Goal: Information Seeking & Learning: Understand process/instructions

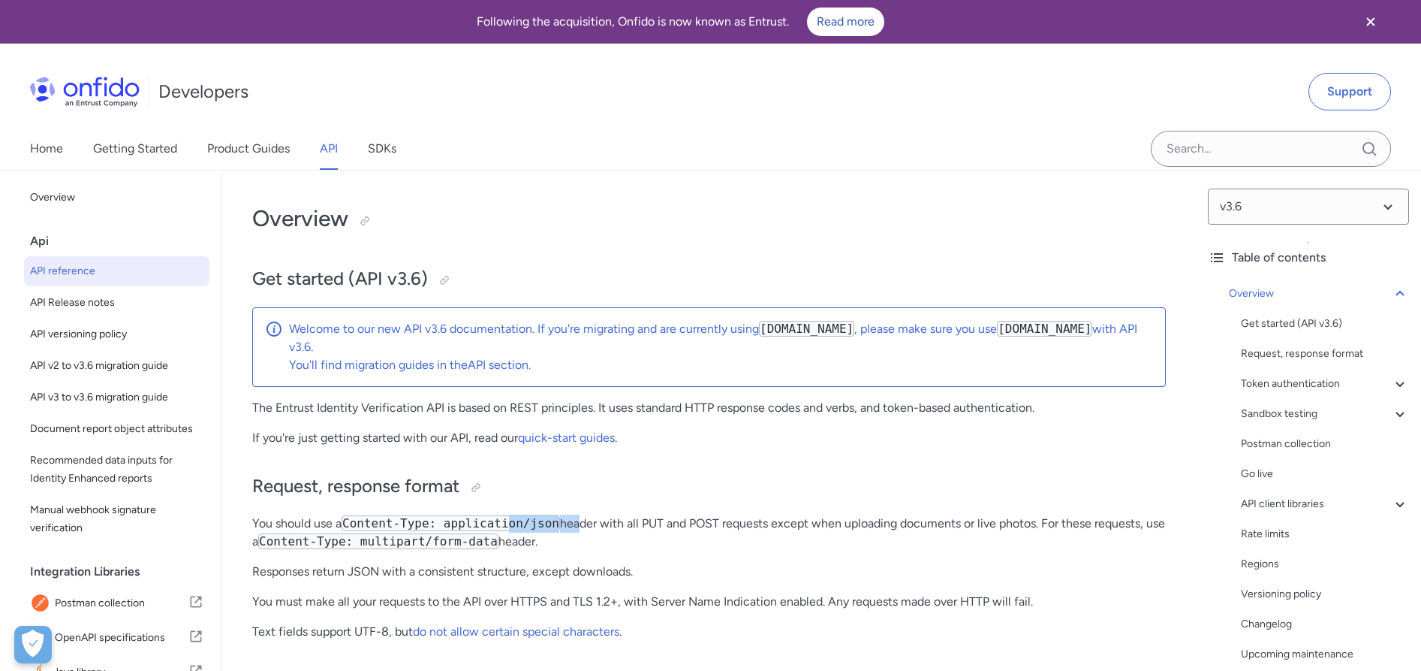
drag, startPoint x: 509, startPoint y: 520, endPoint x: 578, endPoint y: 523, distance: 69.1
click at [577, 523] on p "You should use a Content-Type: application/json header with all PUT and POST re…" at bounding box center [709, 532] width 914 height 36
click at [578, 522] on p "You should use a Content-Type: application/json header with all PUT and POST re…" at bounding box center [709, 532] width 914 height 36
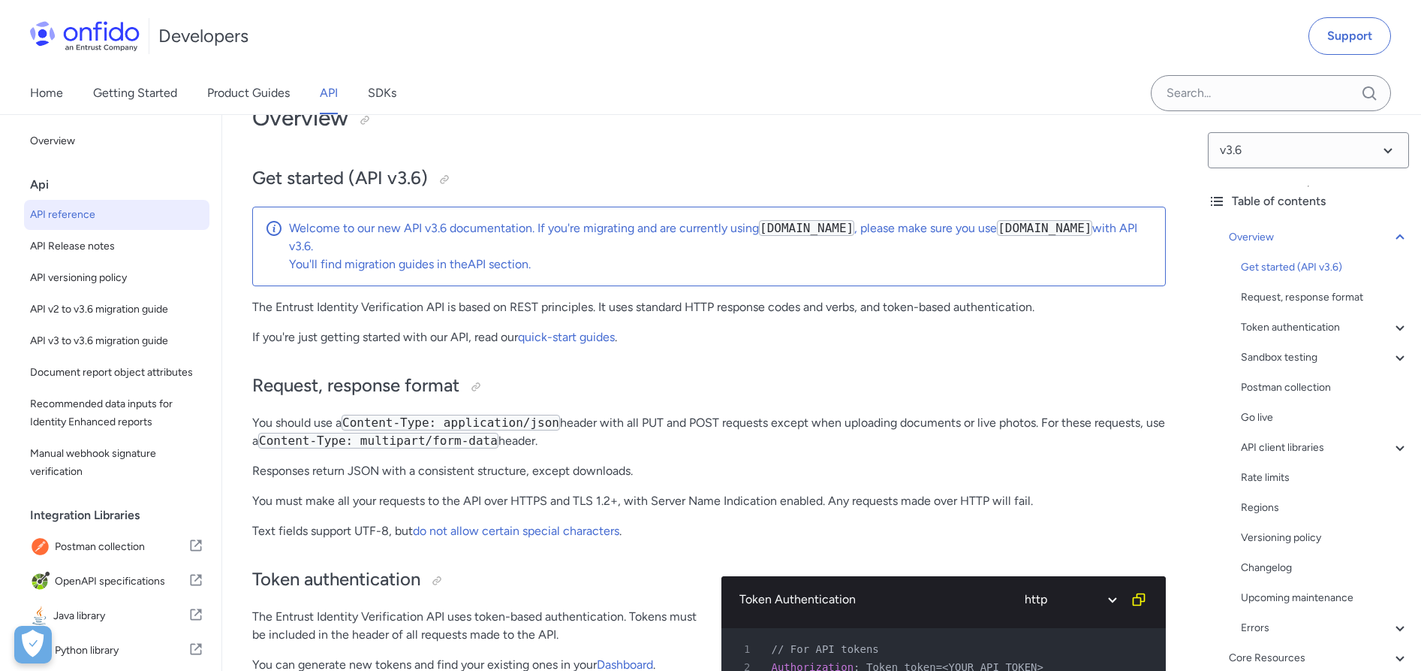
scroll to position [272, 0]
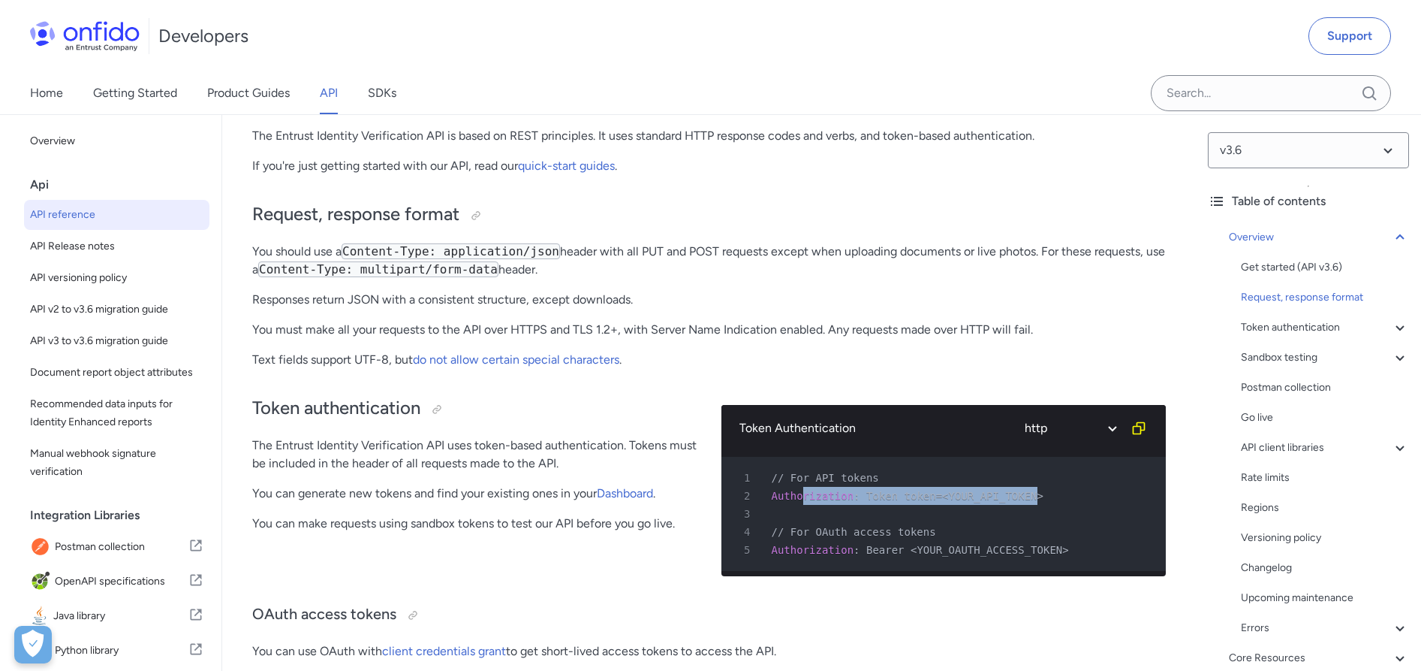
drag, startPoint x: 875, startPoint y: 492, endPoint x: 1039, endPoint y: 490, distance: 163.7
click at [1039, 490] on div "2 Authorization : Token token=<YOUR_API_TOKEN>" at bounding box center [937, 496] width 418 height 18
click at [1050, 490] on div "2 Authorization : Token token=<YOUR_API_TOKEN>" at bounding box center [937, 496] width 418 height 18
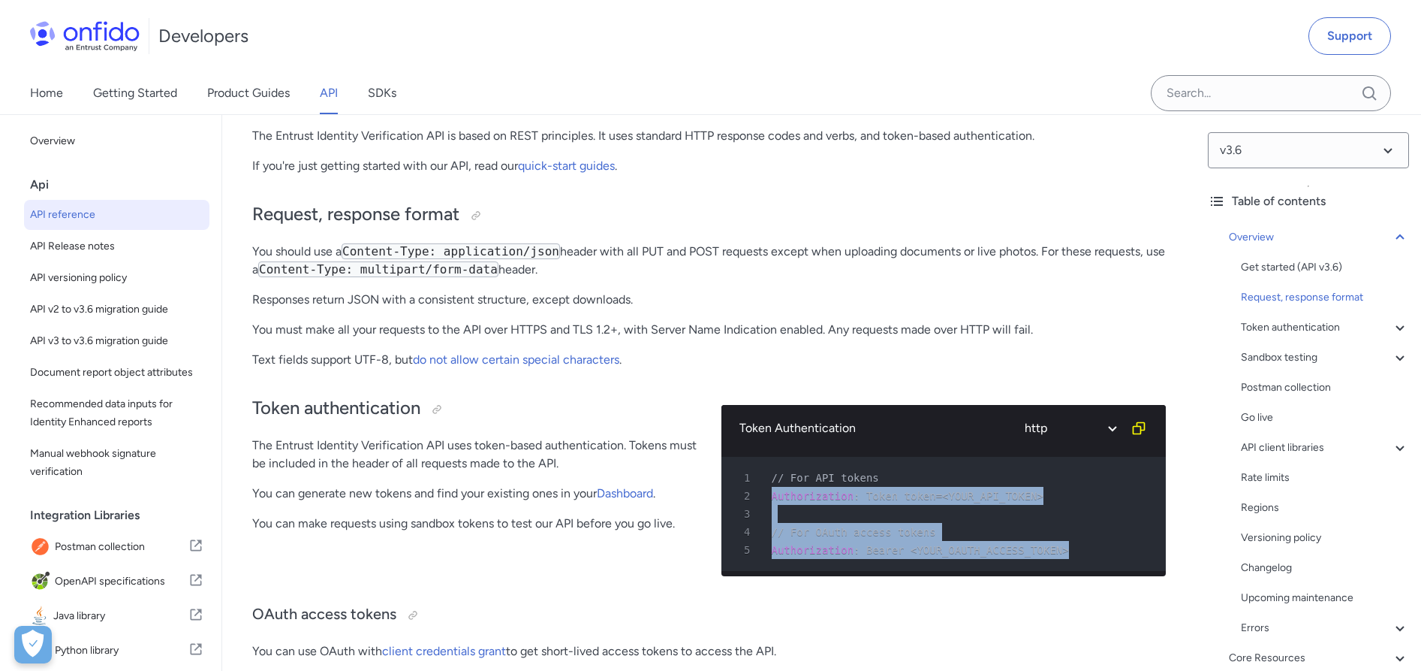
drag, startPoint x: 1092, startPoint y: 553, endPoint x: 764, endPoint y: 486, distance: 334.9
click at [764, 486] on pre "1 // For API tokens 2 Authorization : Token token=<YOUR_API_TOKEN> 3 4 // For O…" at bounding box center [944, 514] width 445 height 114
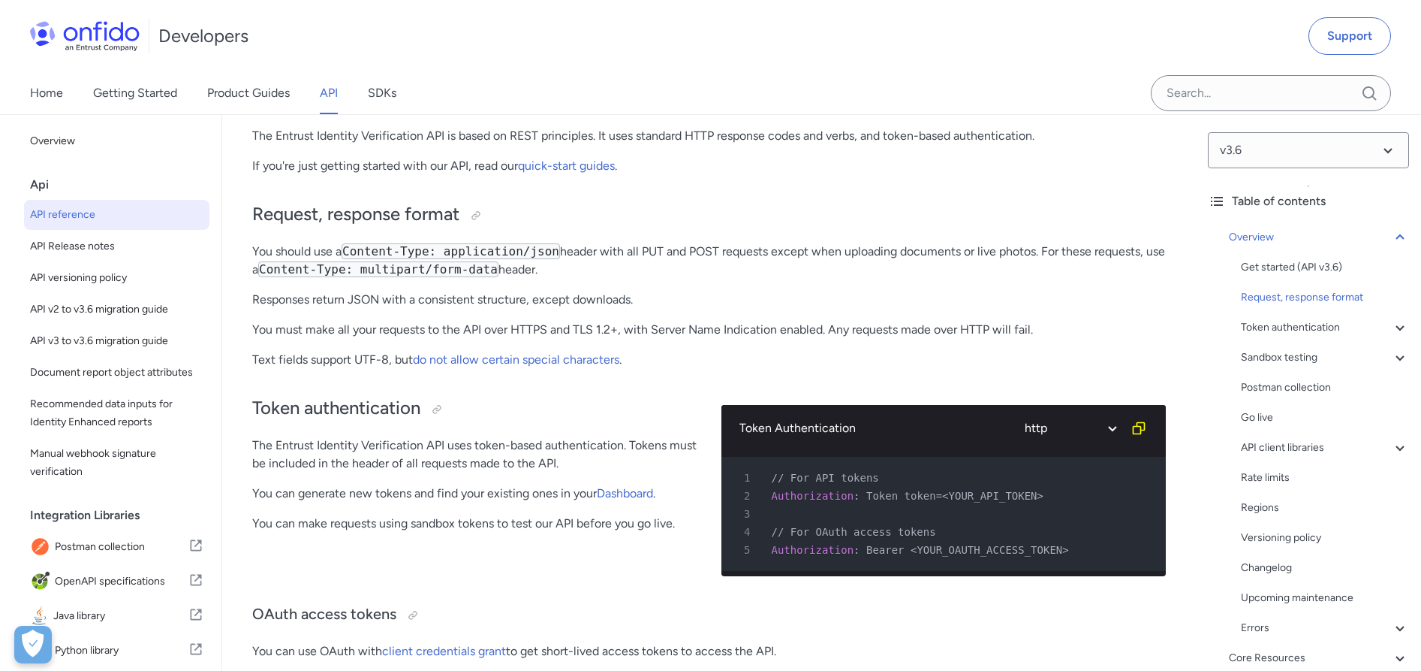
drag, startPoint x: 1044, startPoint y: 523, endPoint x: 1057, endPoint y: 524, distance: 12.9
click at [1051, 525] on div "4 // For OAuth access tokens" at bounding box center [937, 532] width 418 height 18
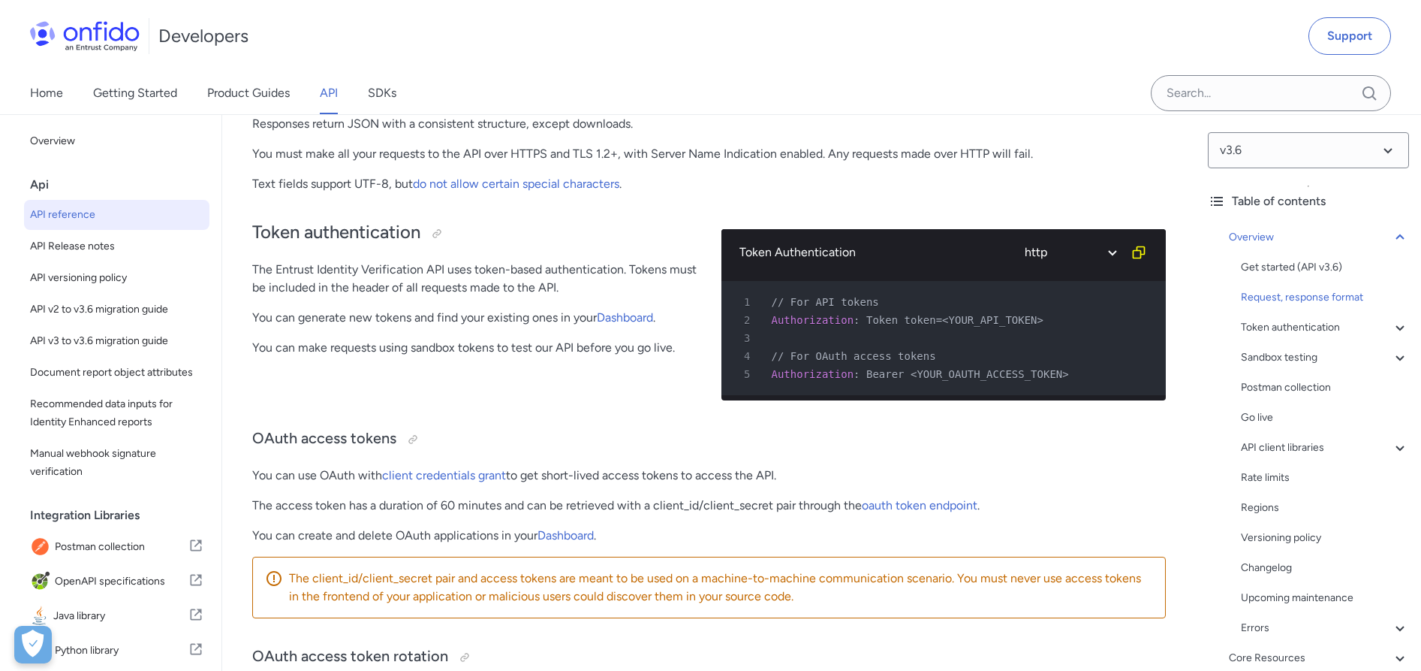
scroll to position [525, 0]
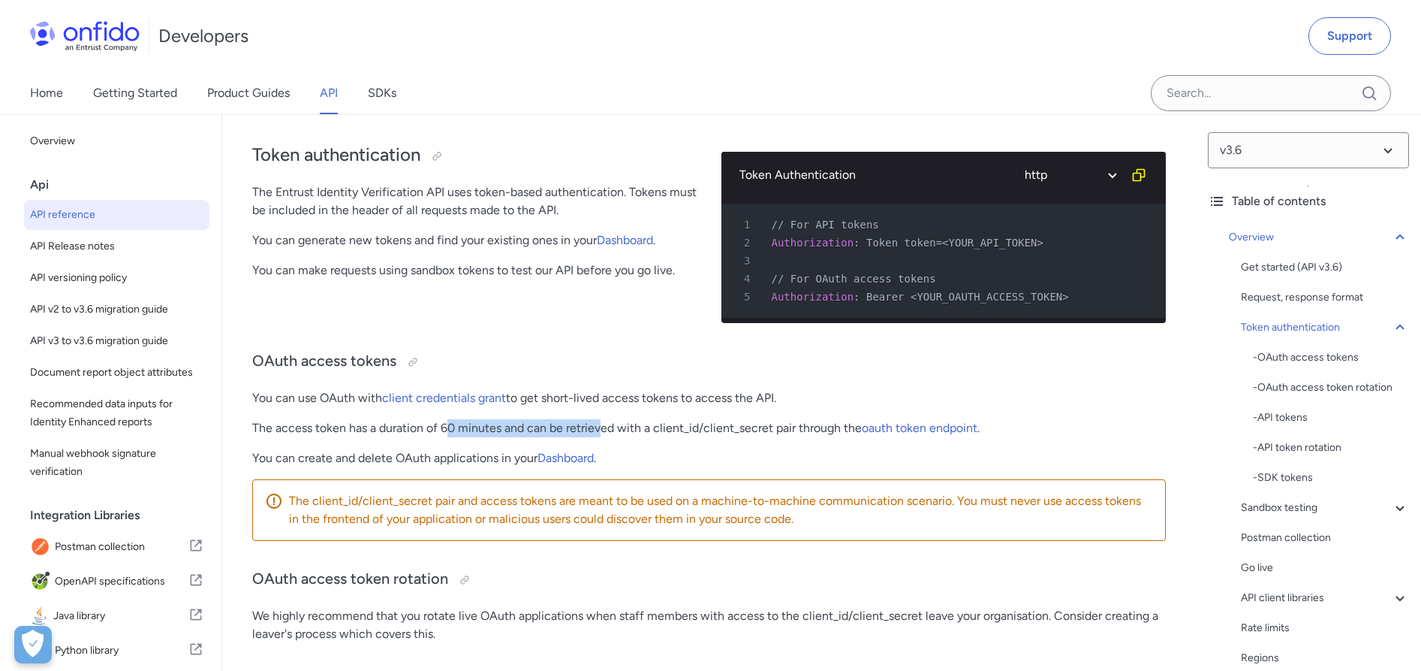
drag, startPoint x: 448, startPoint y: 432, endPoint x: 609, endPoint y: 434, distance: 160.7
click at [606, 435] on p "The access token has a duration of 60 minutes and can be retrieved with a clien…" at bounding box center [709, 428] width 914 height 18
click at [609, 434] on p "The access token has a duration of 60 minutes and can be retrieved with a clien…" at bounding box center [709, 428] width 914 height 18
click at [327, 407] on p "You can use OAuth with client credentials grant to get short-lived access token…" at bounding box center [709, 398] width 914 height 18
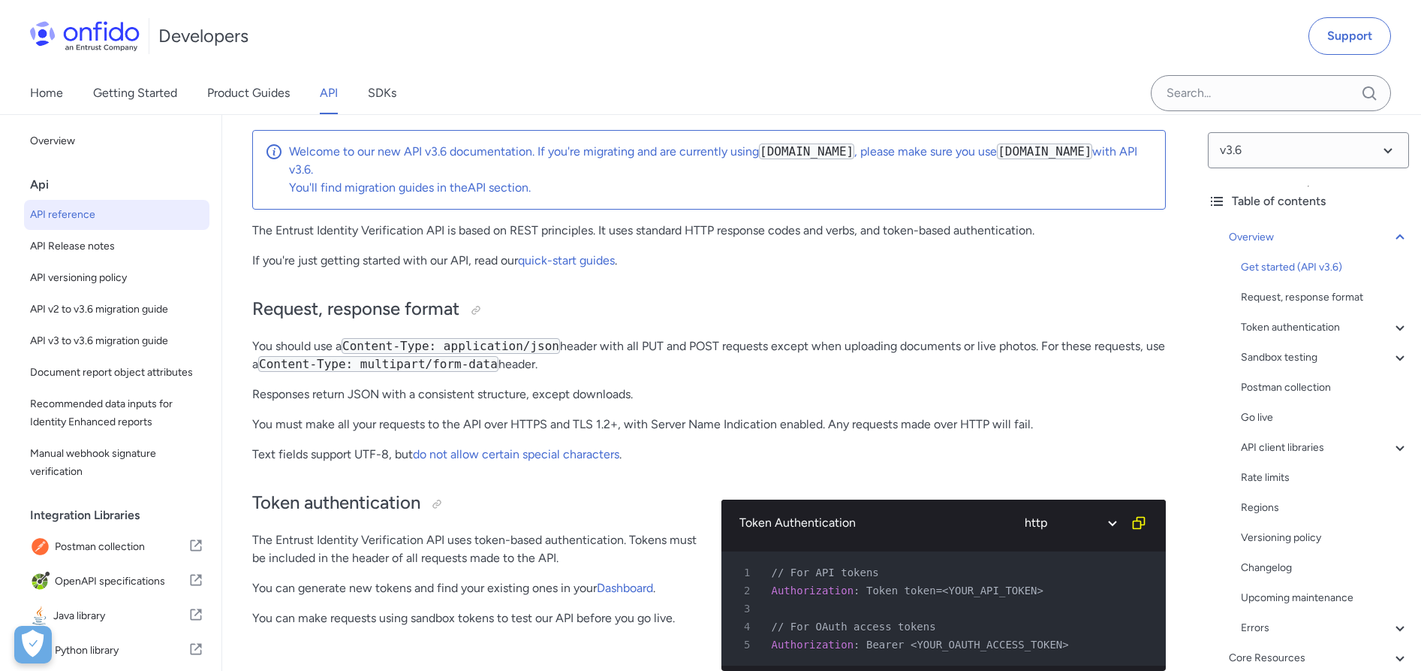
scroll to position [0, 0]
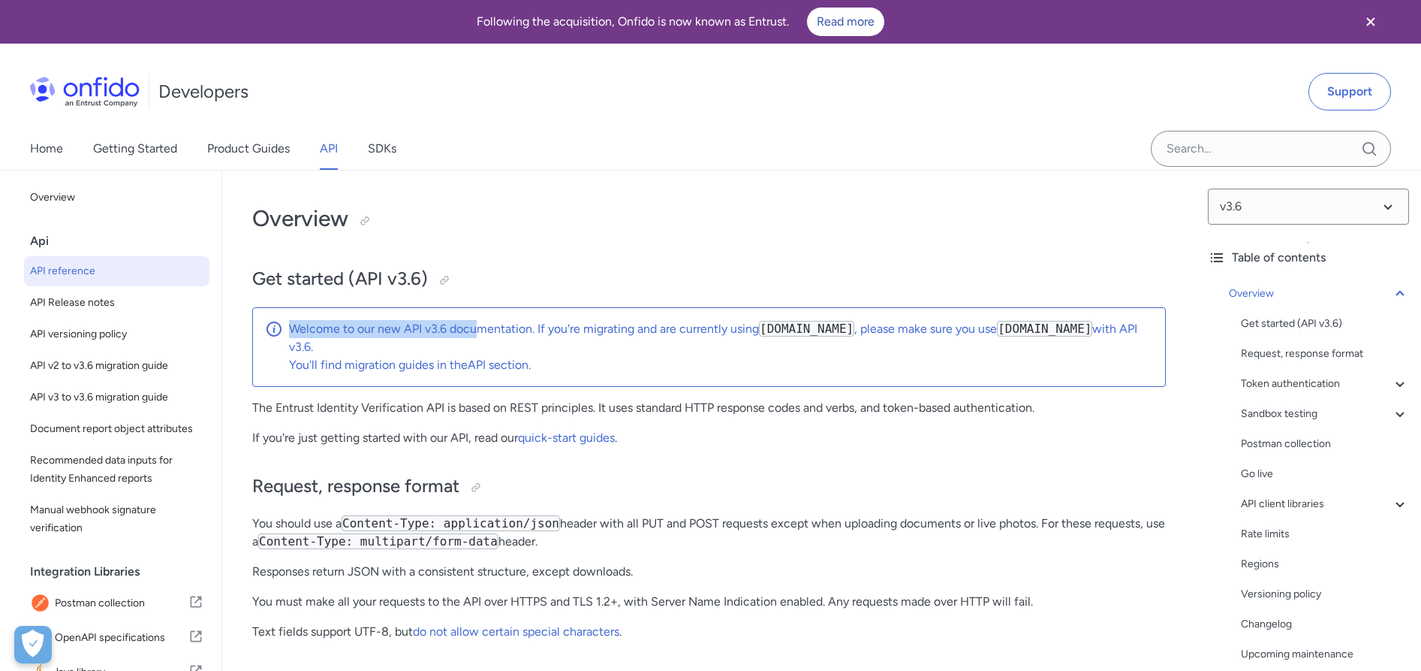
drag, startPoint x: 288, startPoint y: 327, endPoint x: 474, endPoint y: 328, distance: 186.2
click at [474, 328] on div "Welcome to our new API v3.6 documentation. If you're migrating and are currentl…" at bounding box center [709, 347] width 914 height 80
click at [474, 328] on p "Welcome to our new API v3.6 documentation. If you're migrating and are currentl…" at bounding box center [721, 338] width 864 height 36
drag, startPoint x: 425, startPoint y: 330, endPoint x: 553, endPoint y: 332, distance: 127.7
click at [553, 332] on p "Welcome to our new API v3.6 documentation. If you're migrating and are currentl…" at bounding box center [721, 338] width 864 height 36
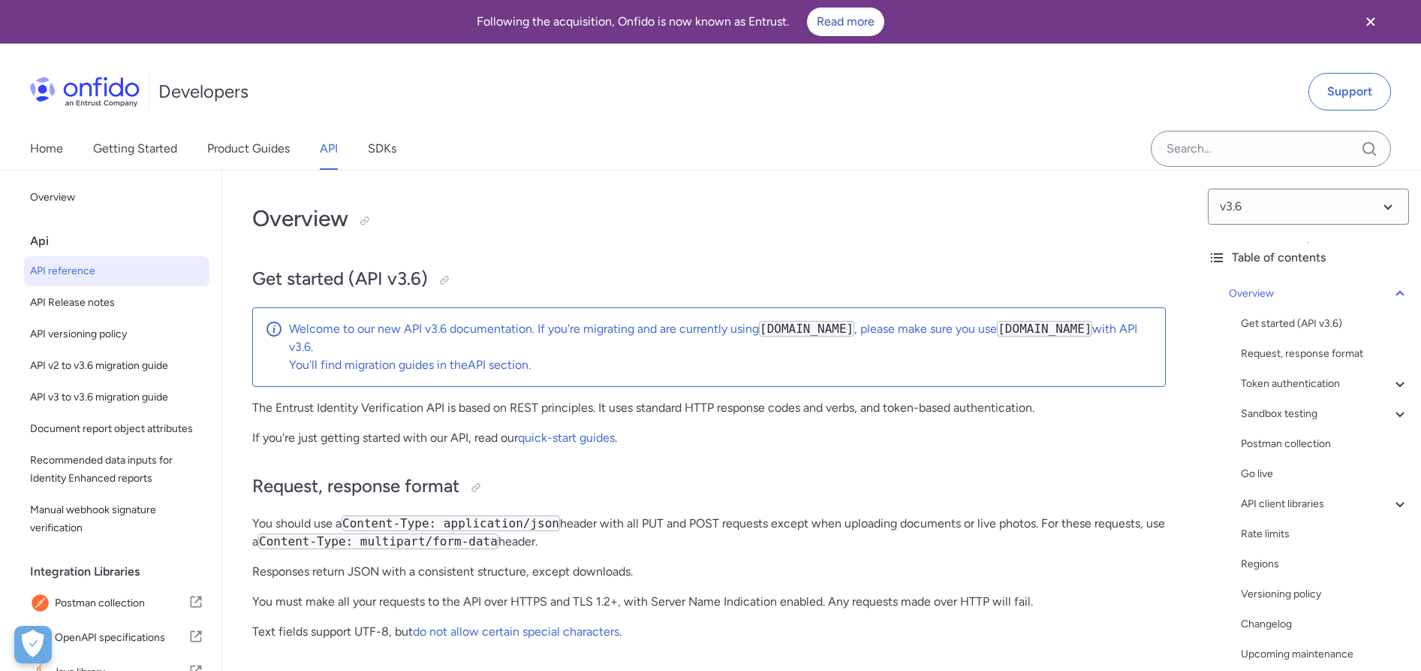
click at [562, 332] on p "Welcome to our new API v3.6 documentation. If you're migrating and are currentl…" at bounding box center [721, 338] width 864 height 36
drag, startPoint x: 407, startPoint y: 327, endPoint x: 460, endPoint y: 333, distance: 53.6
click at [460, 333] on p "Welcome to our new API v3.6 documentation. If you're migrating and are currentl…" at bounding box center [721, 338] width 864 height 36
click at [467, 332] on p "Welcome to our new API v3.6 documentation. If you're migrating and are currentl…" at bounding box center [721, 338] width 864 height 36
drag, startPoint x: 402, startPoint y: 330, endPoint x: 453, endPoint y: 330, distance: 50.3
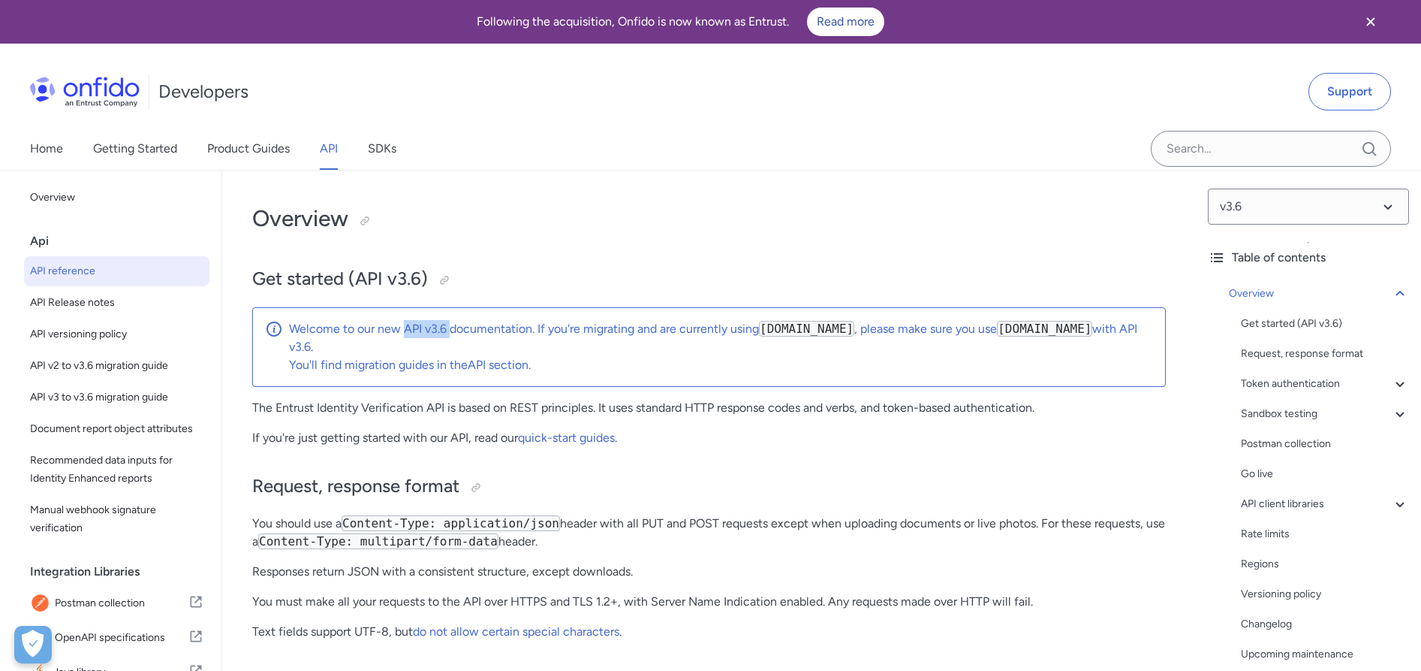
click at [453, 330] on p "Welcome to our new API v3.6 documentation. If you're migrating and are currentl…" at bounding box center [721, 338] width 864 height 36
click at [586, 334] on p "Welcome to our new API v3.6 documentation. If you're migrating and are currentl…" at bounding box center [721, 338] width 864 height 36
drag, startPoint x: 404, startPoint y: 328, endPoint x: 448, endPoint y: 331, distance: 43.7
click at [448, 331] on p "Welcome to our new API v3.6 documentation. If you're migrating and are currentl…" at bounding box center [721, 338] width 864 height 36
click at [415, 336] on p "Welcome to our new API v3.6 documentation. If you're migrating and are currentl…" at bounding box center [721, 338] width 864 height 36
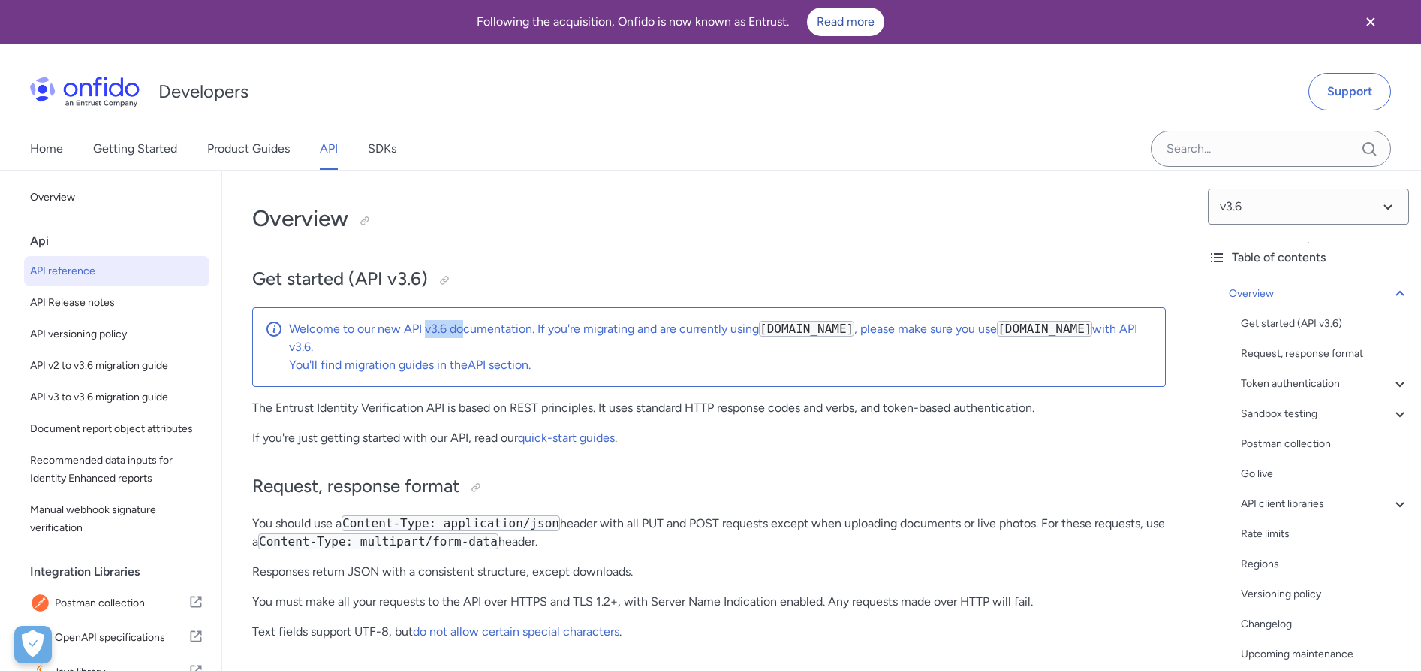
drag, startPoint x: 423, startPoint y: 329, endPoint x: 462, endPoint y: 329, distance: 38.3
click at [462, 329] on p "Welcome to our new API v3.6 documentation. If you're migrating and are currentl…" at bounding box center [721, 338] width 864 height 36
click at [552, 330] on p "Welcome to our new API v3.6 documentation. If you're migrating and are currentl…" at bounding box center [721, 338] width 864 height 36
drag, startPoint x: 383, startPoint y: 276, endPoint x: 443, endPoint y: 281, distance: 60.2
click at [442, 280] on h2 "Get started (API v3.6)" at bounding box center [709, 280] width 914 height 26
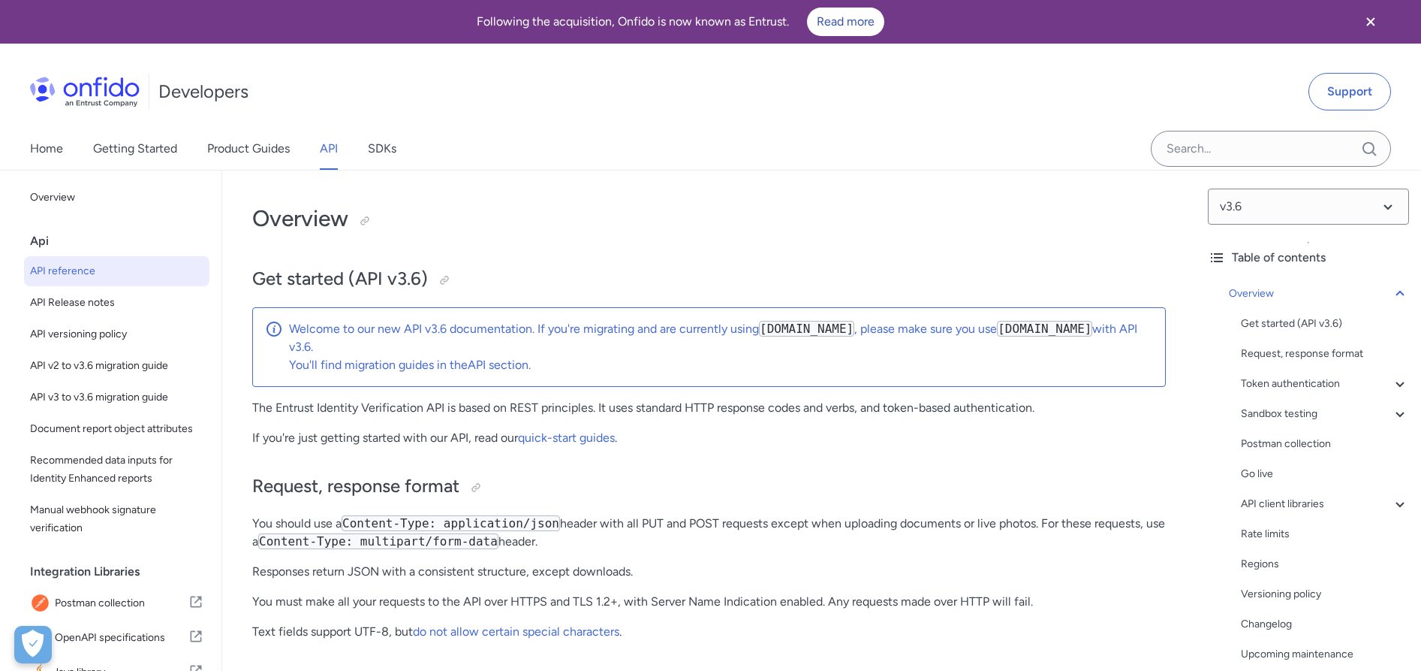
click at [930, 329] on p "Welcome to our new API v3.6 documentation. If you're migrating and are currentl…" at bounding box center [721, 338] width 864 height 36
click at [1013, 330] on code "[DOMAIN_NAME]" at bounding box center [1044, 329] width 95 height 16
drag, startPoint x: 1013, startPoint y: 329, endPoint x: 1110, endPoint y: 328, distance: 96.9
click at [1092, 328] on code "[DOMAIN_NAME]" at bounding box center [1044, 329] width 95 height 16
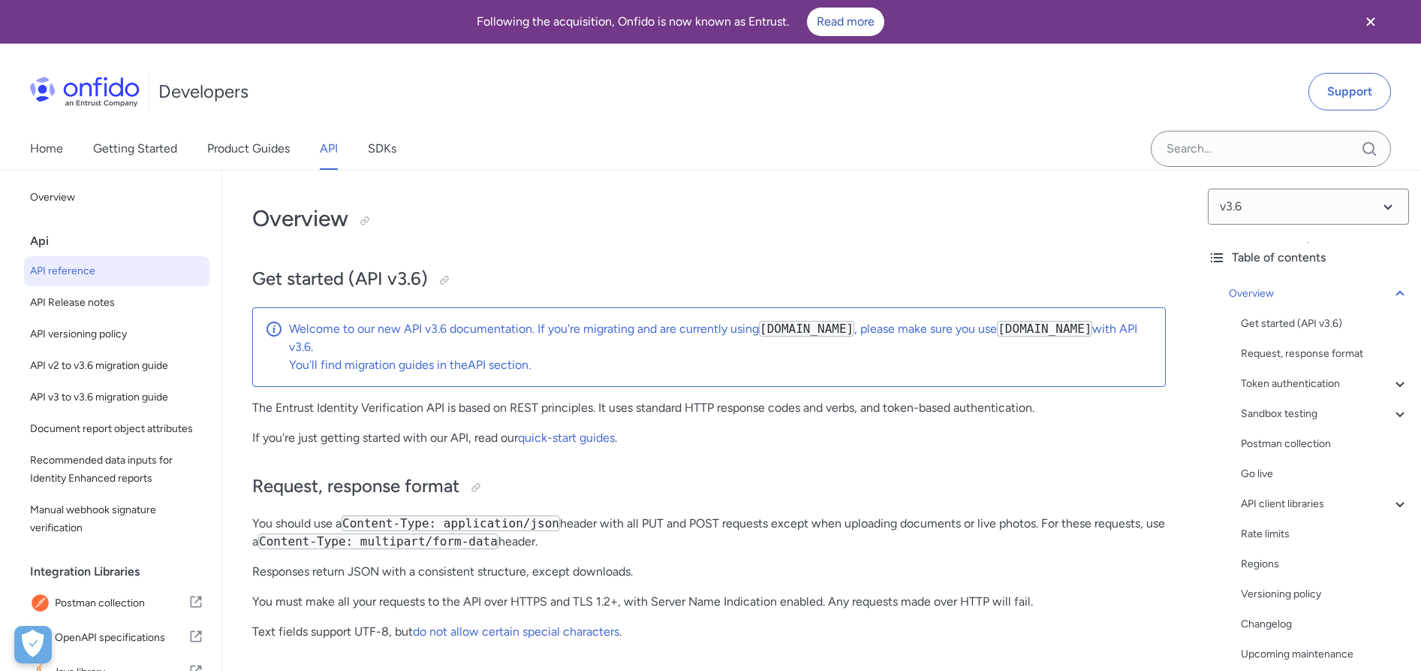
click at [1092, 328] on code "[DOMAIN_NAME]" at bounding box center [1044, 329] width 95 height 16
drag, startPoint x: 1135, startPoint y: 329, endPoint x: 1011, endPoint y: 330, distance: 123.1
click at [1011, 330] on p "Welcome to our new API v3.6 documentation. If you're migrating and are currentl…" at bounding box center [721, 338] width 864 height 36
